Goal: Use online tool/utility: Utilize a website feature to perform a specific function

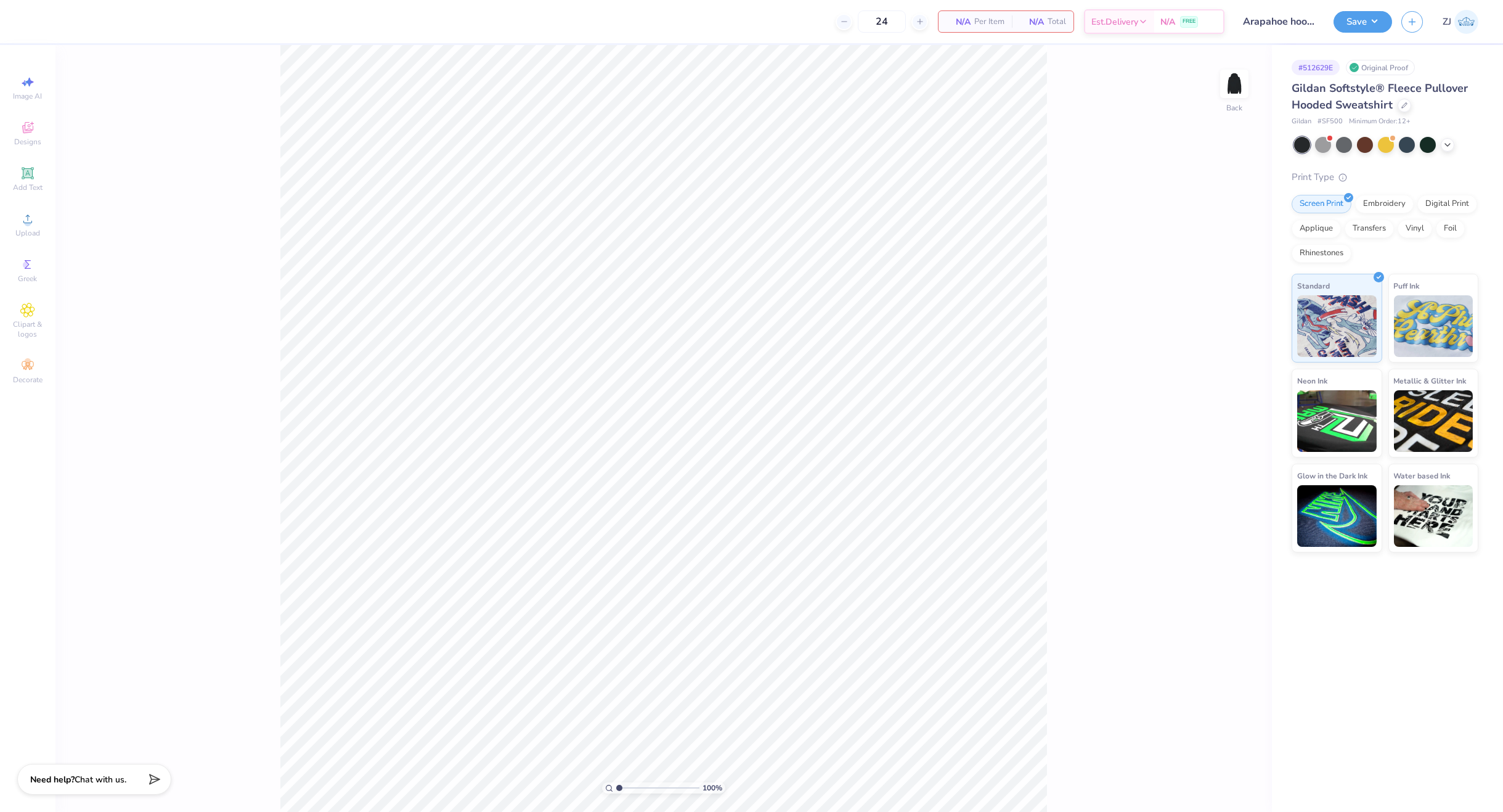
click at [33, 233] on span "Upload" at bounding box center [28, 233] width 25 height 10
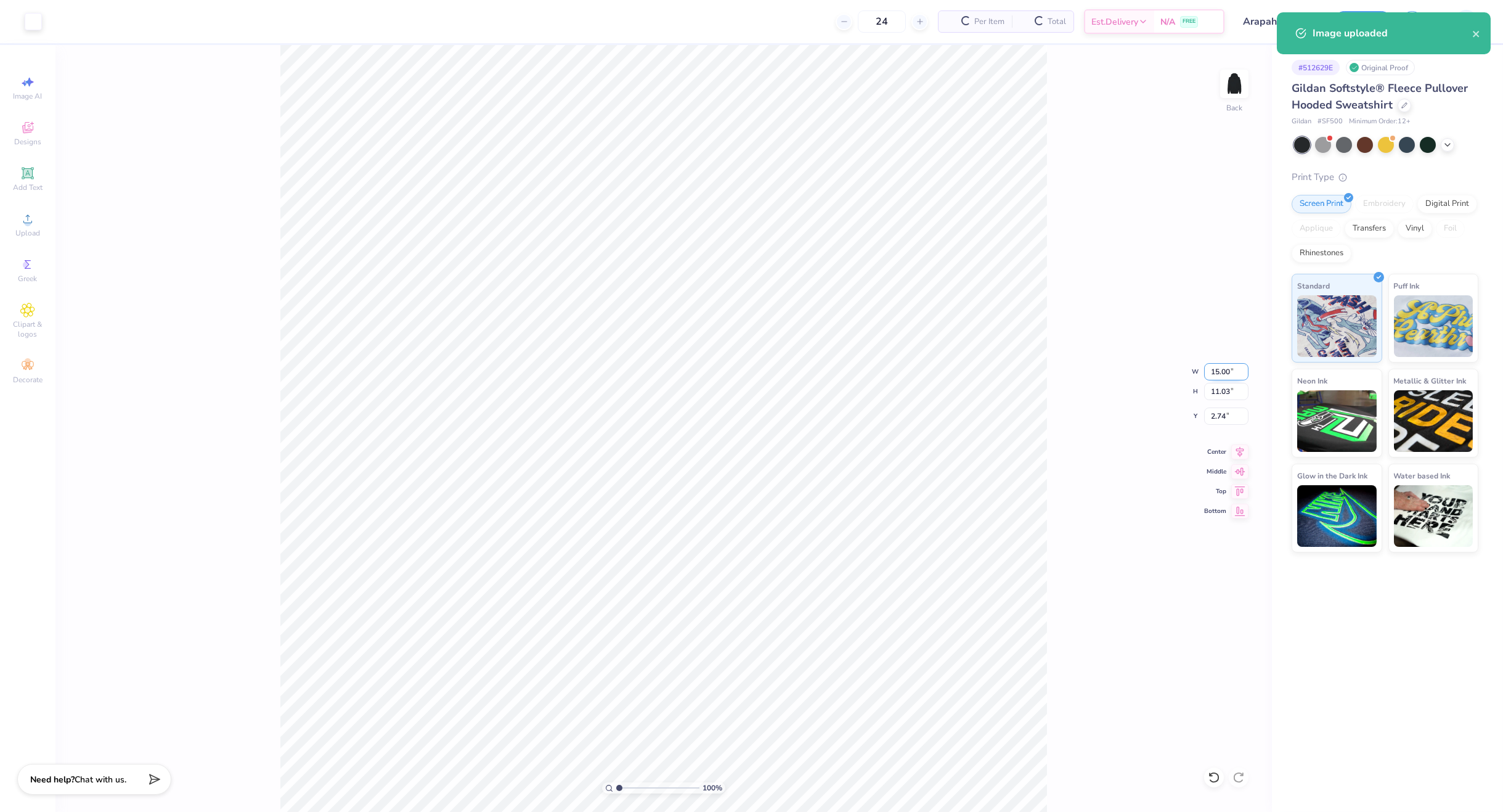
click at [1222, 372] on input "15.00" at bounding box center [1227, 372] width 45 height 17
click at [1218, 373] on input "15.00" at bounding box center [1227, 372] width 45 height 17
type input "10.00"
type input "7.35"
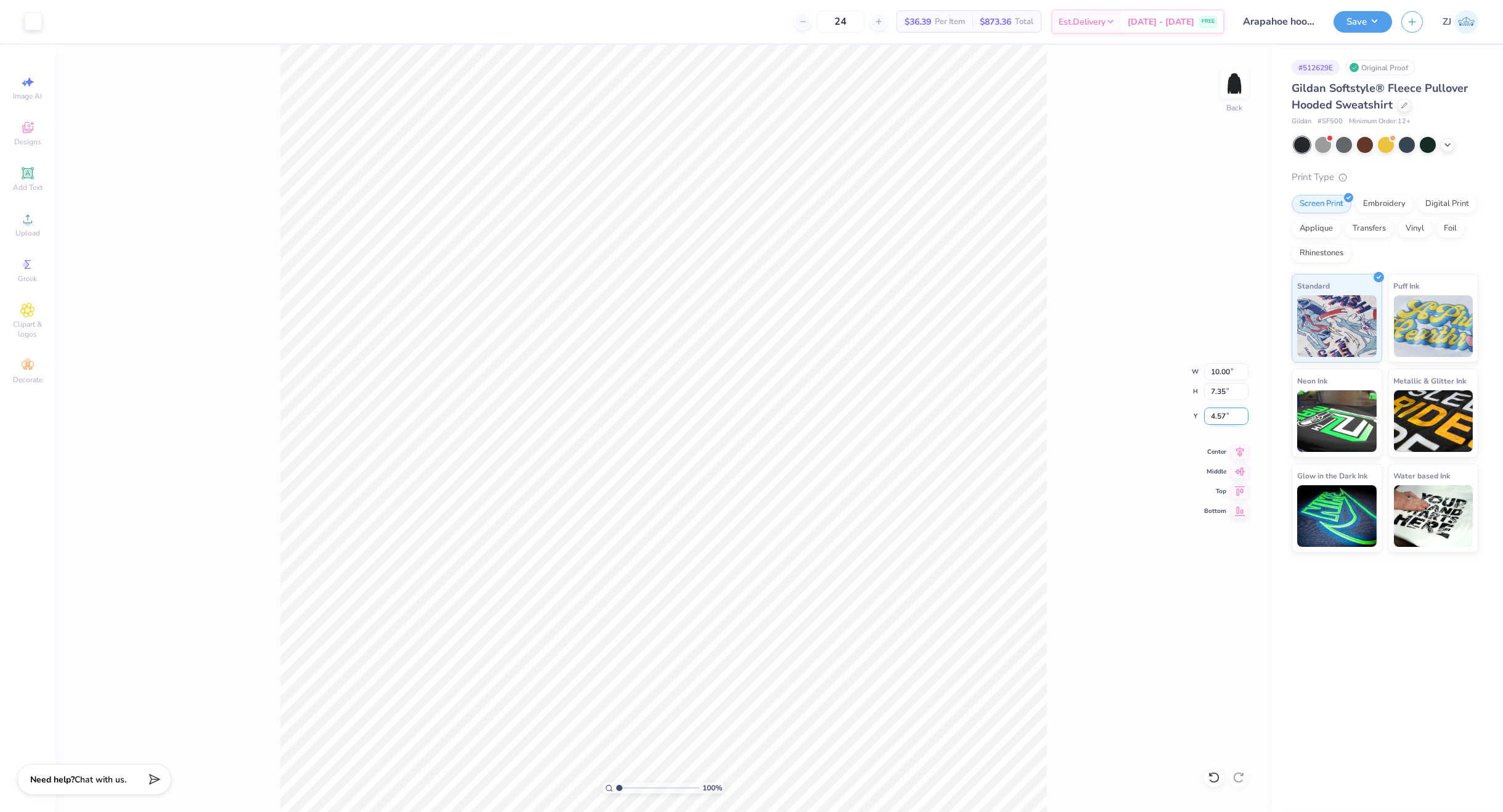
click at [1210, 421] on input "4.57" at bounding box center [1227, 416] width 45 height 17
type input "3.00"
click at [1226, 85] on img at bounding box center [1234, 84] width 50 height 50
click at [36, 224] on div "Upload" at bounding box center [27, 225] width 43 height 36
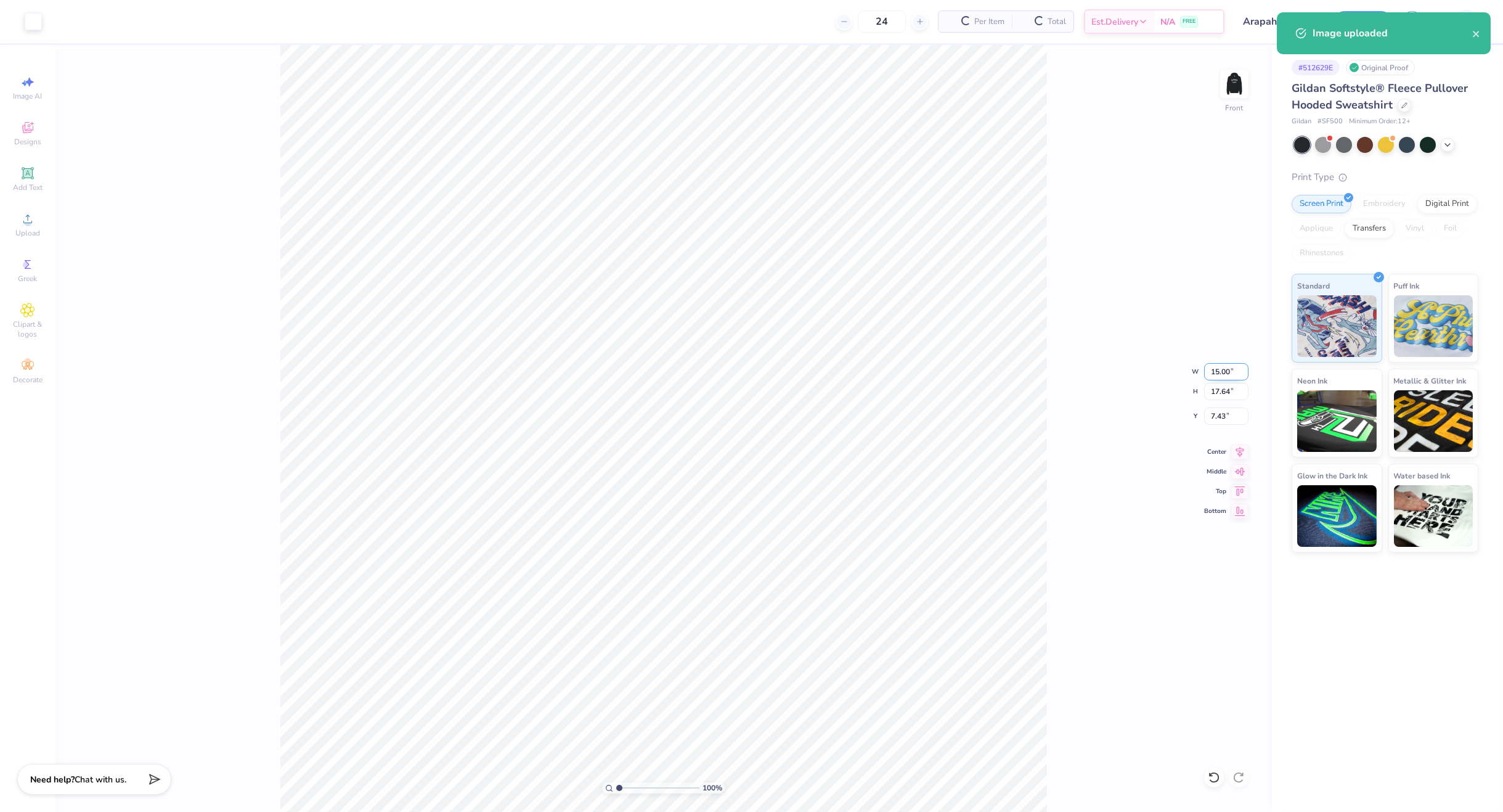
click at [1219, 372] on input "15.00" at bounding box center [1227, 372] width 45 height 17
type input "12.00"
type input "14.11"
click at [1232, 416] on input "9.19" at bounding box center [1227, 416] width 45 height 17
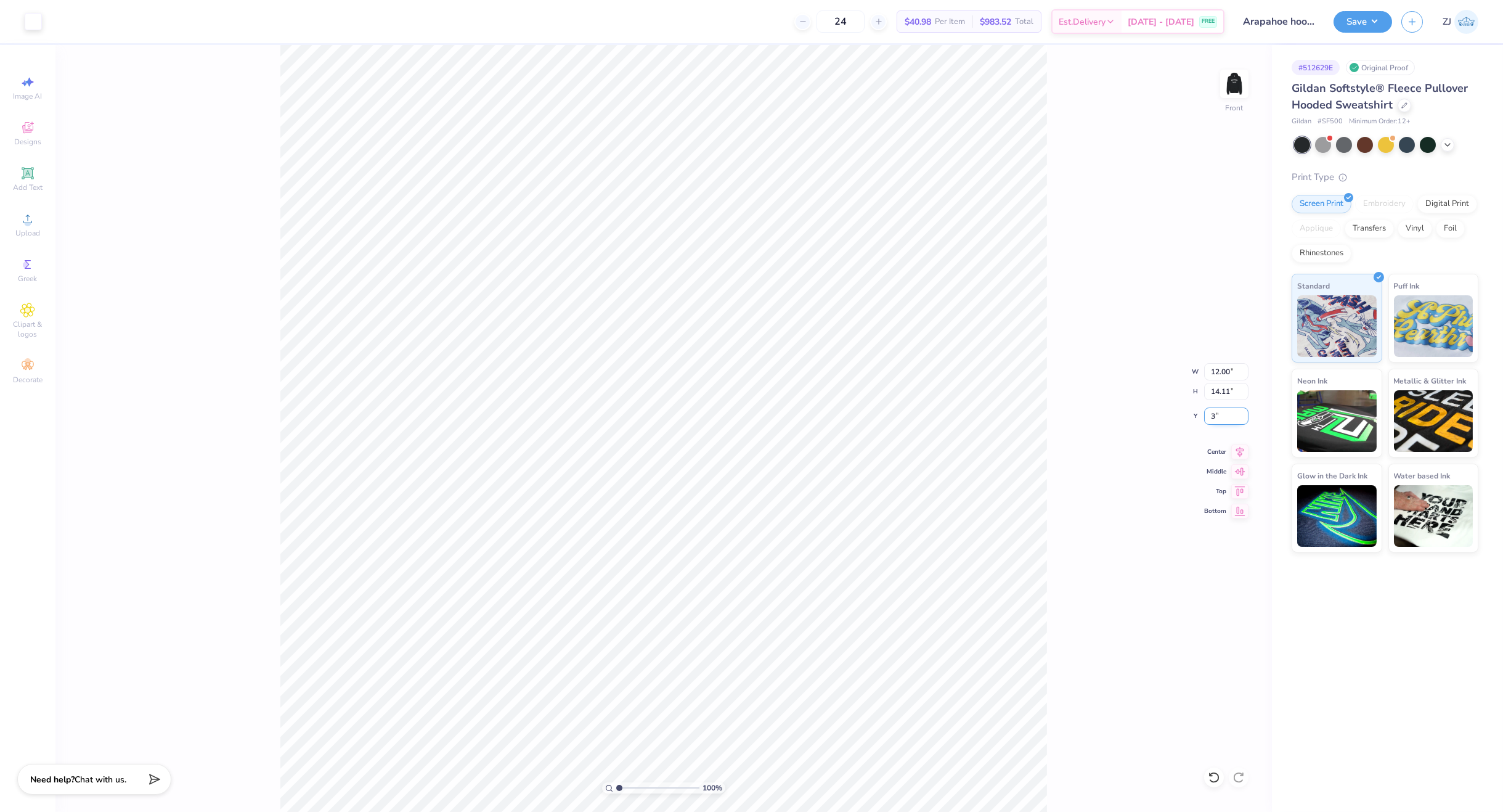
type input "6.00"
click at [1231, 372] on input "12.00" at bounding box center [1227, 372] width 45 height 17
type input "11.00"
type input "12.94"
click at [1227, 417] on input "6.59" at bounding box center [1227, 416] width 45 height 17
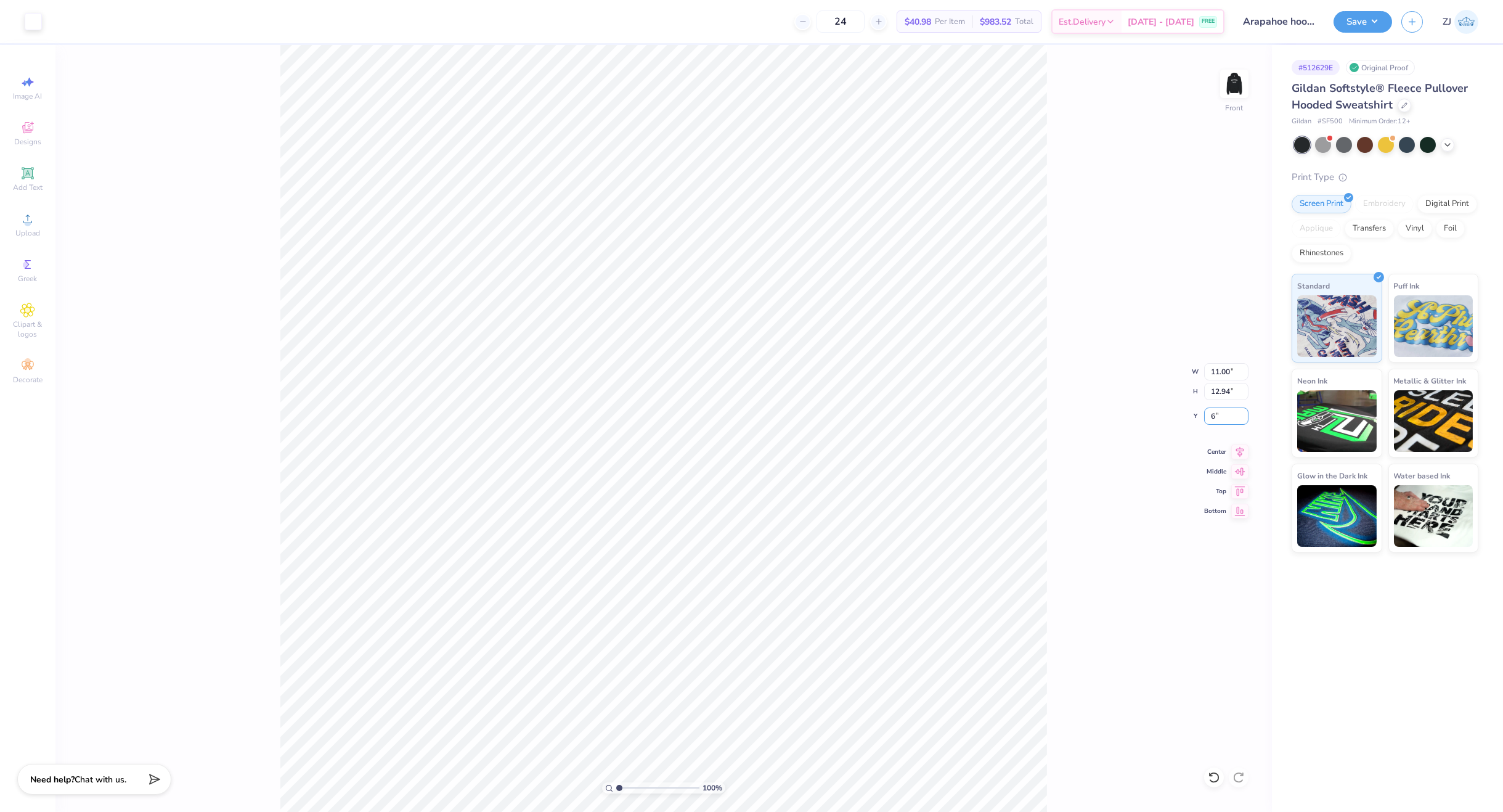
type input "6.00"
click at [1371, 22] on button "Save" at bounding box center [1362, 20] width 58 height 22
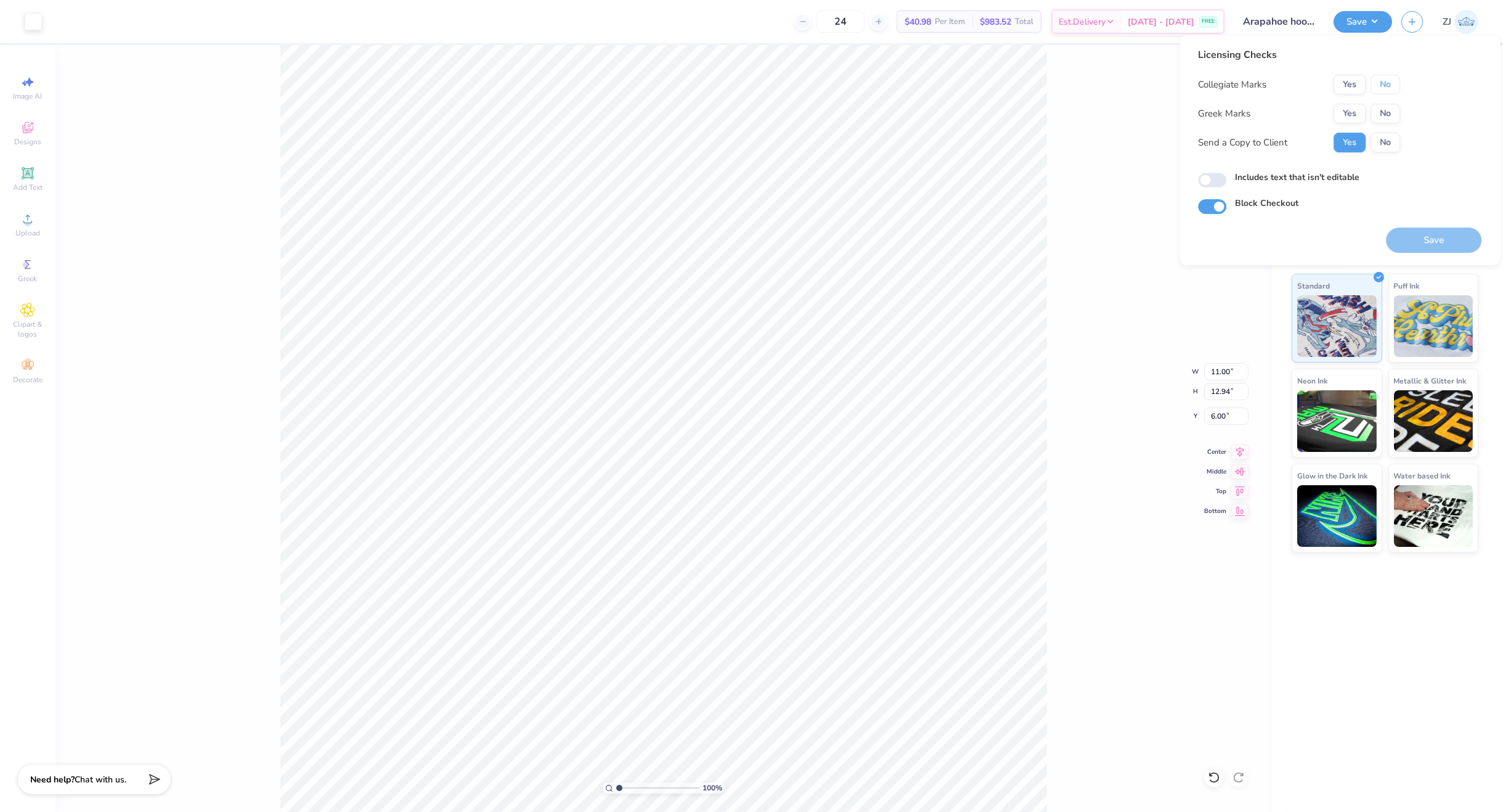
drag, startPoint x: 1392, startPoint y: 79, endPoint x: 1393, endPoint y: 102, distance: 23.0
click at [1392, 79] on button "No" at bounding box center [1385, 84] width 30 height 20
click at [1392, 112] on button "No" at bounding box center [1385, 113] width 30 height 20
click at [1208, 179] on input "Includes text that isn't editable" at bounding box center [1212, 180] width 29 height 15
checkbox input "true"
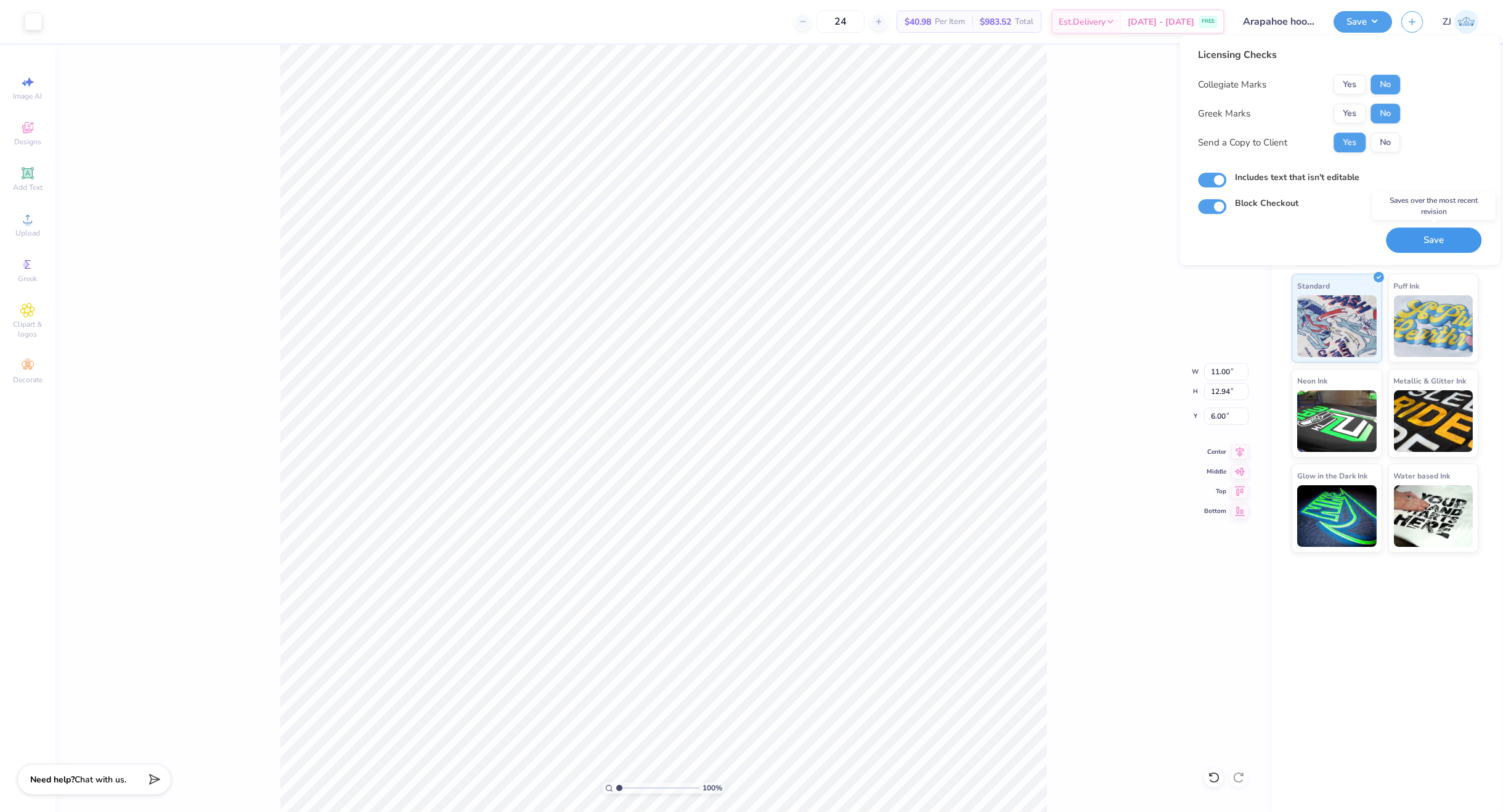
click at [1447, 240] on button "Save" at bounding box center [1433, 240] width 95 height 26
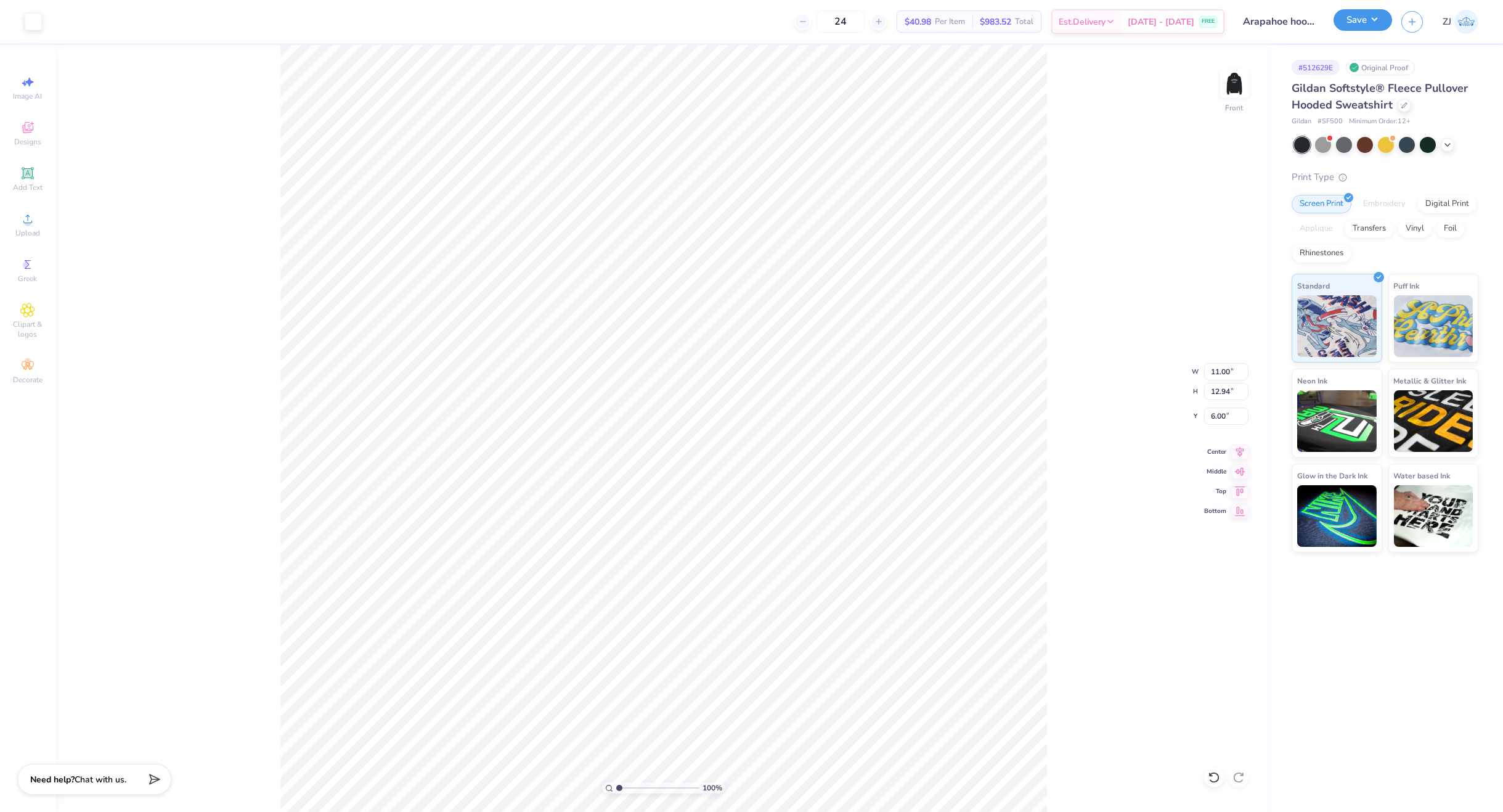
click at [1354, 19] on button "Save" at bounding box center [1362, 20] width 58 height 22
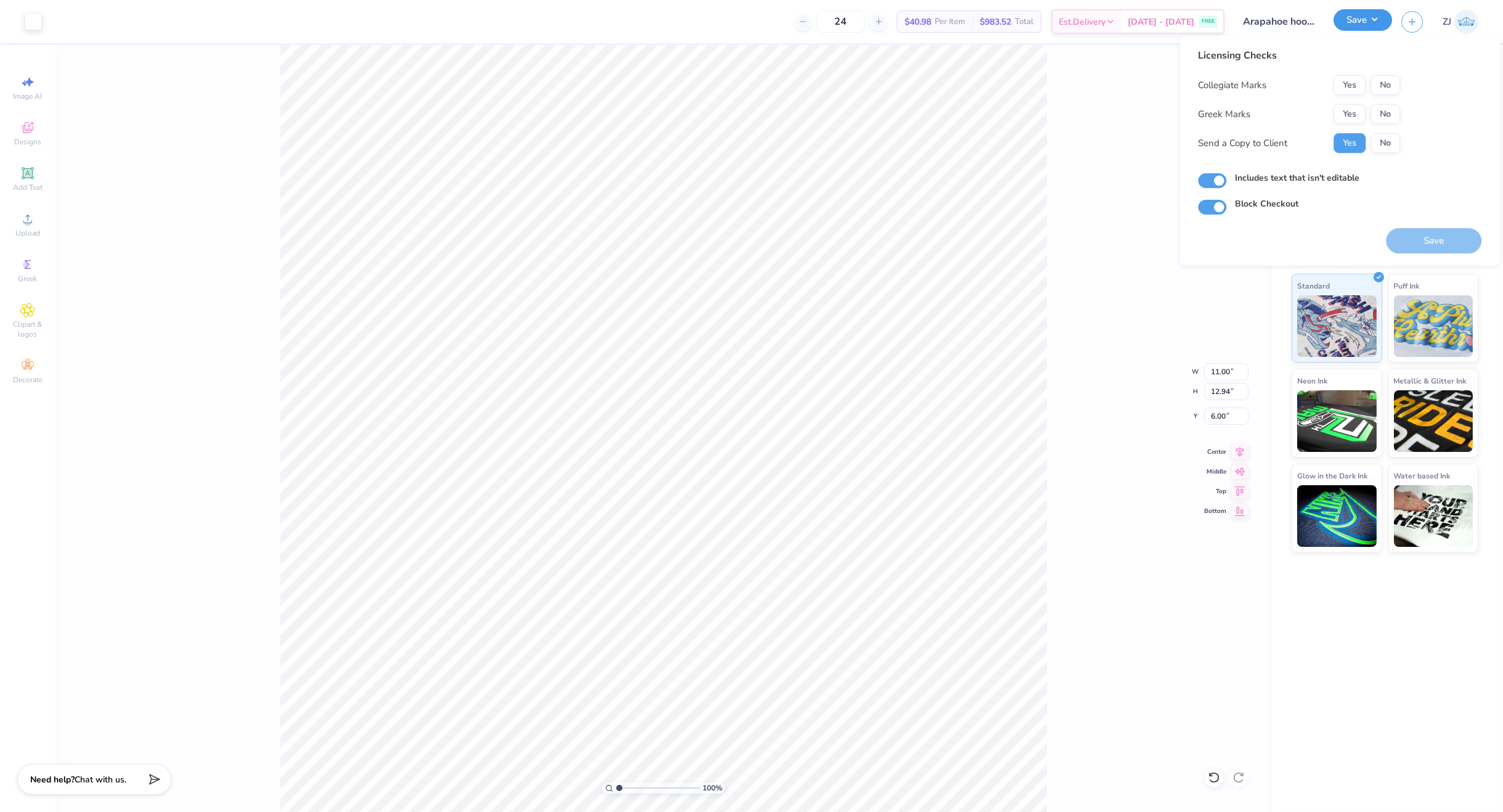
click at [1354, 19] on button "Save" at bounding box center [1362, 20] width 58 height 22
